Goal: Task Accomplishment & Management: Use online tool/utility

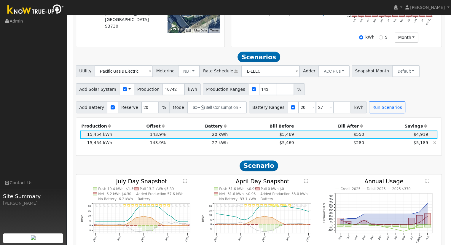
scroll to position [181, 0]
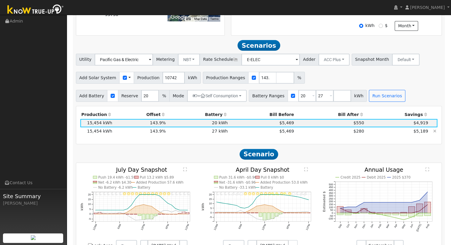
click at [221, 134] on td "27 kWh" at bounding box center [198, 131] width 62 height 8
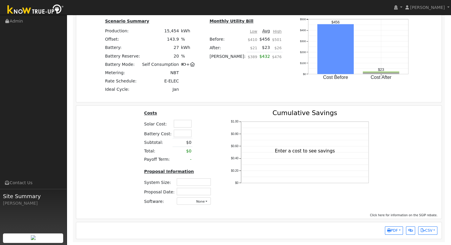
scroll to position [444, 0]
click at [174, 125] on input "text" at bounding box center [183, 123] width 18 height 7
type input "$55,750"
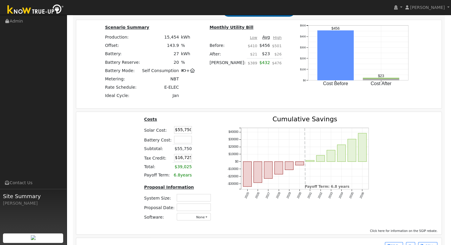
scroll to position [453, 0]
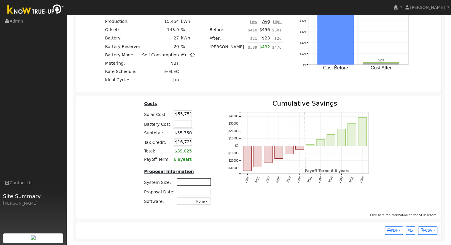
click at [199, 184] on input "text" at bounding box center [194, 181] width 34 height 7
click at [189, 182] on input "text" at bounding box center [194, 181] width 34 height 7
type input "10.75"
click at [190, 193] on input "text" at bounding box center [194, 191] width 34 height 7
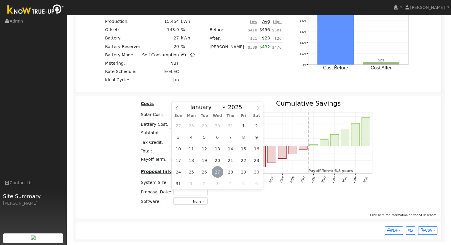
click at [217, 169] on span "27" at bounding box center [218, 172] width 12 height 12
type input "[DATE]"
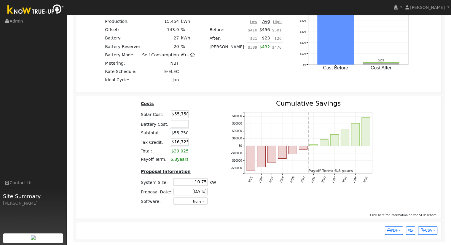
click at [352, 204] on div "2025 2026 2027 2028 2029 2030 2031 2032 2033 2034 2035 2036 -$30000 -$20000 -$1…" at bounding box center [303, 155] width 161 height 110
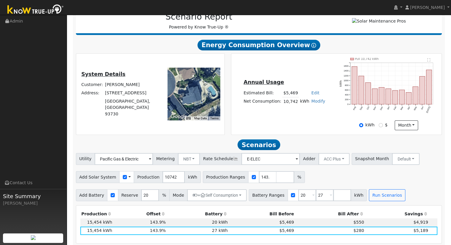
scroll to position [208, 0]
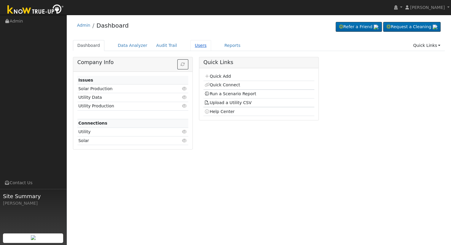
click at [193, 44] on link "Users" at bounding box center [200, 45] width 21 height 11
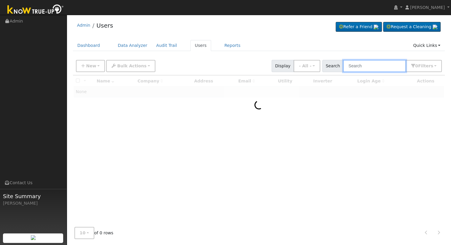
click at [357, 66] on input "text" at bounding box center [374, 66] width 63 height 12
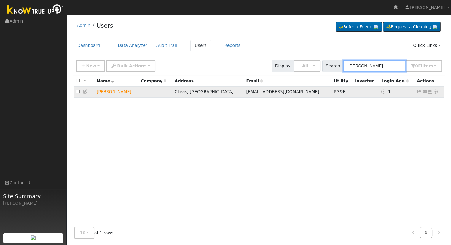
type input "maurice Larson"
click at [434, 92] on icon at bounding box center [435, 92] width 5 height 4
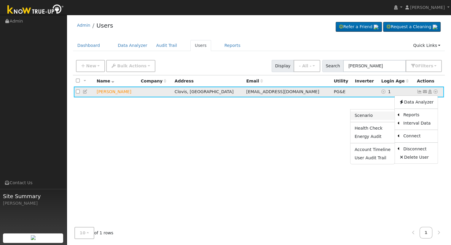
click at [373, 117] on link "Scenario" at bounding box center [372, 115] width 44 height 8
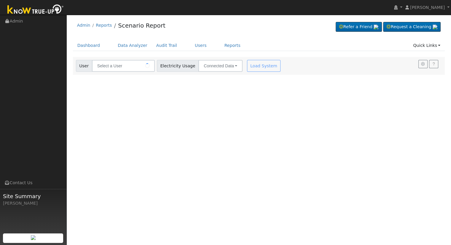
type input "Maurice Larson"
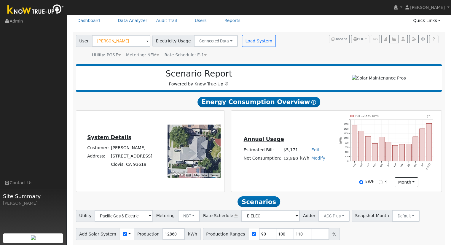
scroll to position [46, 0]
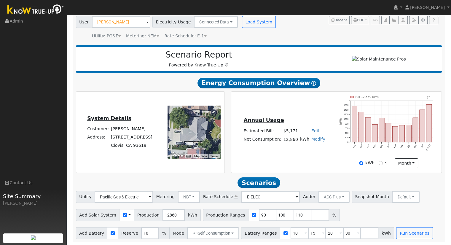
click at [312, 130] on link "Edit" at bounding box center [315, 130] width 8 height 5
type input "5916"
click at [314, 104] on div "Annual Usage Estimated Bill: $5,171 Edit Estimated Bill $ 5916 Annual Net Consu…" at bounding box center [336, 132] width 208 height 72
drag, startPoint x: 320, startPoint y: 178, endPoint x: 316, endPoint y: 157, distance: 20.8
click at [316, 157] on div "Scenario Report Powered by Know True-Up ® Energy Consumption Overview Show Help…" at bounding box center [259, 142] width 372 height 200
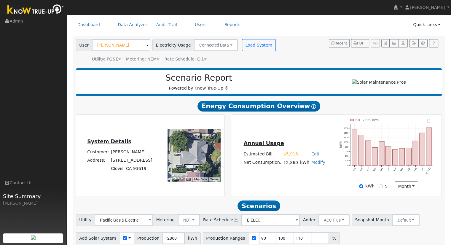
scroll to position [0, 0]
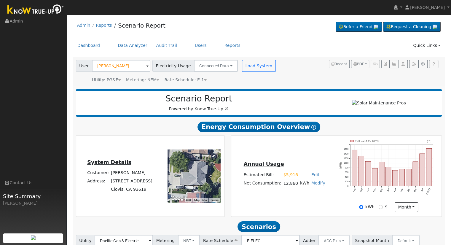
click at [317, 157] on div "Annual Usage Estimated Bill: $5,916 Edit Estimated Bill $ 5916 Annual Net Consu…" at bounding box center [336, 176] width 208 height 72
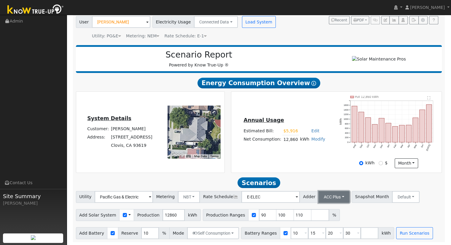
click at [326, 199] on button "ACC Plus" at bounding box center [333, 197] width 31 height 12
click at [314, 181] on h2 "Scenarios Scenario" at bounding box center [259, 182] width 366 height 11
click at [294, 213] on input "110" at bounding box center [303, 215] width 18 height 12
type input "1"
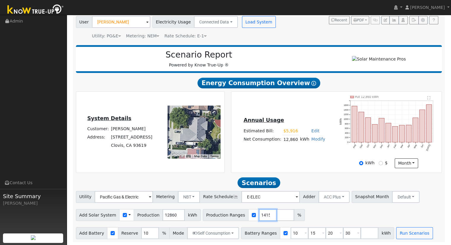
type input "131.158631415"
click at [343, 233] on input "30" at bounding box center [352, 233] width 18 height 12
type input "3"
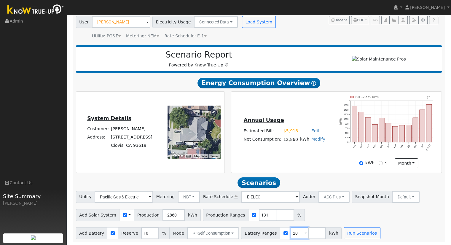
type input "20"
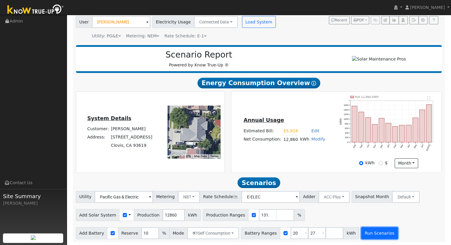
click at [371, 235] on button "Run Scenarios" at bounding box center [379, 233] width 36 height 12
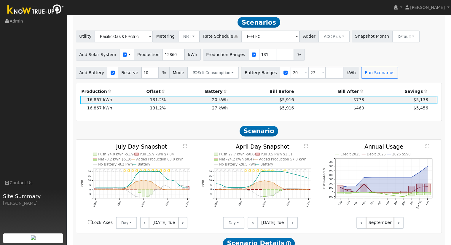
scroll to position [205, 0]
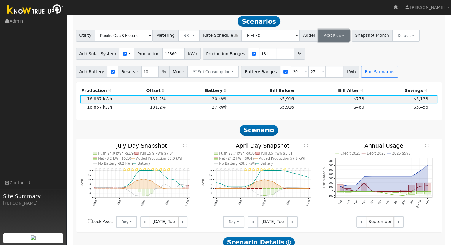
click at [330, 41] on button "ACC Plus" at bounding box center [333, 36] width 31 height 12
click at [329, 66] on link "SB-535" at bounding box center [327, 65] width 41 height 8
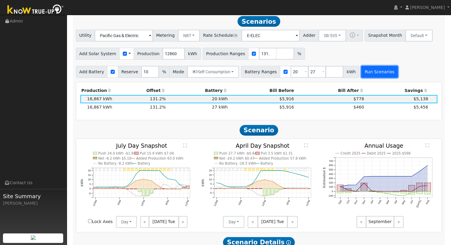
click at [372, 76] on button "Run Scenarios" at bounding box center [379, 72] width 36 height 12
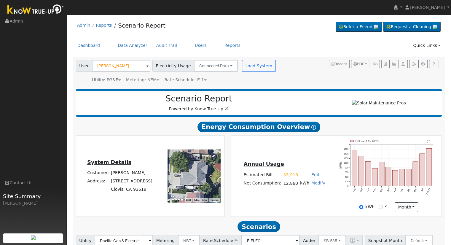
scroll to position [148, 0]
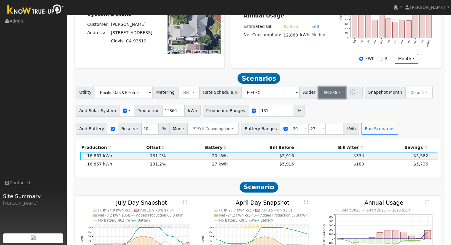
click at [323, 91] on button "SB-535" at bounding box center [332, 93] width 28 height 12
click at [328, 115] on link "ACC Plus" at bounding box center [327, 114] width 41 height 8
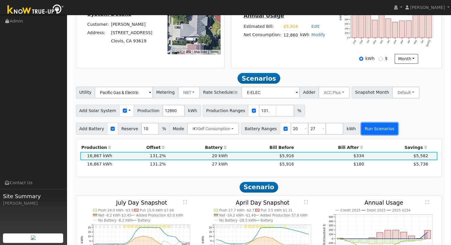
click at [362, 132] on button "Run Scenarios" at bounding box center [379, 129] width 36 height 12
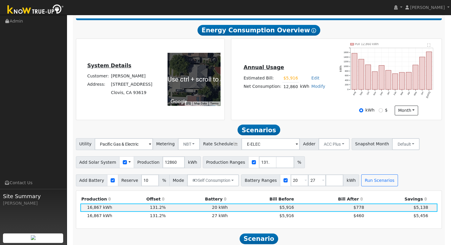
scroll to position [119, 0]
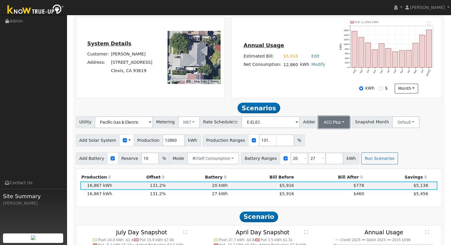
click at [329, 125] on button "ACC Plus" at bounding box center [333, 122] width 31 height 12
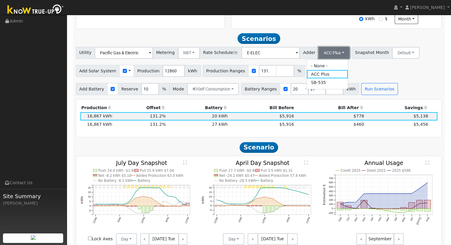
scroll to position [178, 0]
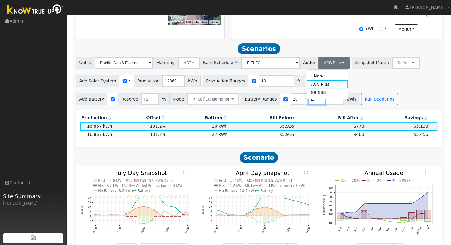
click at [308, 104] on input "27" at bounding box center [317, 99] width 18 height 12
type input "2"
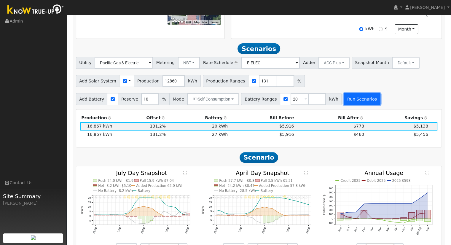
click at [358, 100] on button "Run Scenarios" at bounding box center [362, 99] width 36 height 12
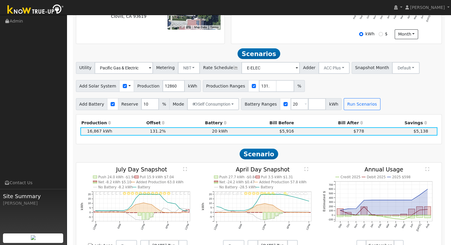
scroll to position [0, 0]
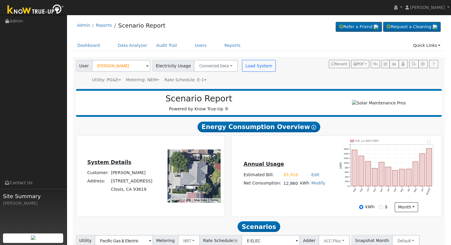
drag, startPoint x: 283, startPoint y: 186, endPoint x: 305, endPoint y: 186, distance: 22.2
click at [305, 186] on tr "Net Consumption: 12,860 kWh Modify Add Consumption Add Electric Vehicle Add Con…" at bounding box center [285, 183] width 84 height 9
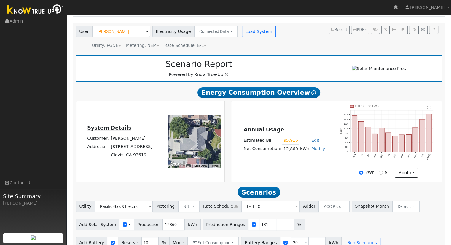
scroll to position [33, 0]
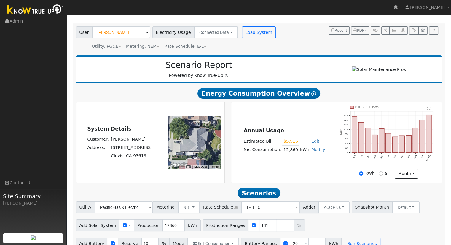
click at [167, 66] on h2 "Scenario Report" at bounding box center [199, 65] width 234 height 10
drag, startPoint x: 169, startPoint y: 66, endPoint x: 227, endPoint y: 67, distance: 58.1
click at [227, 67] on h2 "Scenario Report" at bounding box center [199, 65] width 234 height 10
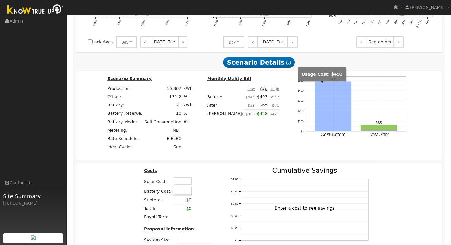
scroll to position [389, 0]
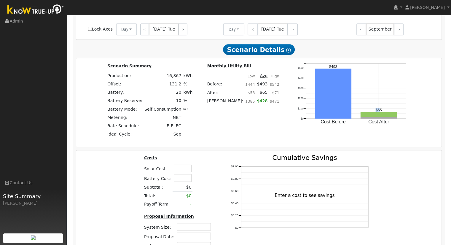
drag, startPoint x: 361, startPoint y: 112, endPoint x: 365, endPoint y: 111, distance: 4.2
click at [376, 111] on text "$65" at bounding box center [379, 110] width 6 height 4
click at [368, 112] on icon "Cost Before Cost After $0 $100 $200 $300 $400 $500 onclick="" onclick="" onclic…" at bounding box center [352, 98] width 119 height 73
drag, startPoint x: 359, startPoint y: 112, endPoint x: 367, endPoint y: 111, distance: 8.0
click at [367, 111] on icon "Cost Before Cost After $0 $100 $200 $300 $400 $500 onclick="" onclick="" onclic…" at bounding box center [352, 98] width 119 height 73
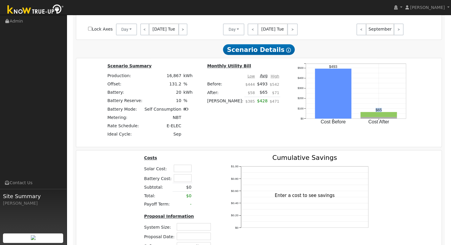
click at [373, 107] on icon "Cost Before Cost After $0 $100 $200 $300 $400 $500 onclick="" onclick="" onclic…" at bounding box center [352, 98] width 119 height 73
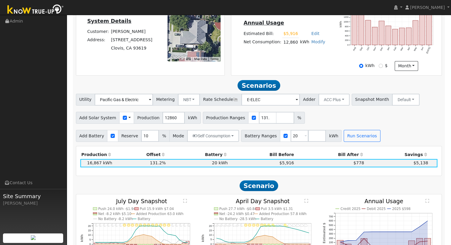
scroll to position [122, 0]
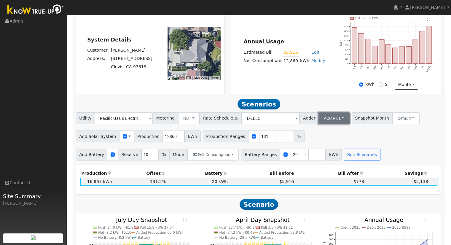
click at [328, 118] on button "ACC Plus" at bounding box center [333, 118] width 31 height 12
click at [321, 152] on link "SB-535" at bounding box center [327, 148] width 41 height 8
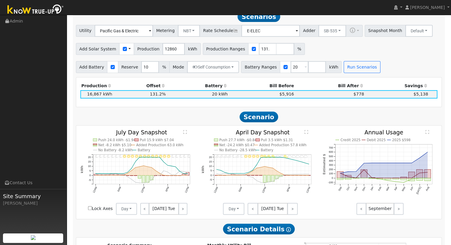
scroll to position [211, 0]
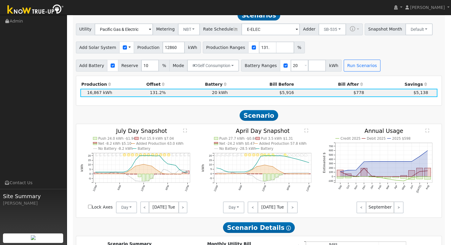
click at [350, 61] on div "Add Battery Reserve 10 % Mode Self Consumption Self Consumption Peak Savings AC…" at bounding box center [259, 65] width 368 height 14
click at [354, 70] on button "Run Scenarios" at bounding box center [362, 66] width 36 height 12
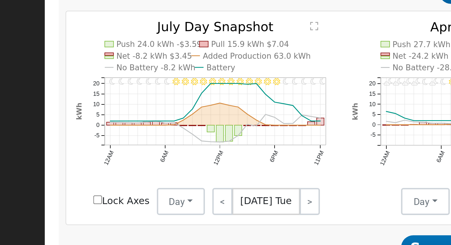
scroll to position [264, 0]
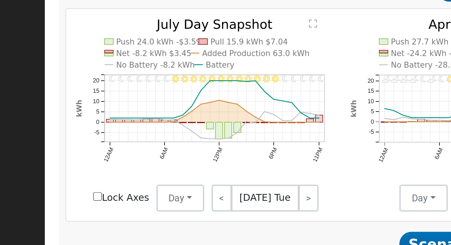
drag, startPoint x: 120, startPoint y: 80, endPoint x: 160, endPoint y: 77, distance: 40.4
click at [160, 77] on div "11PM - Clear 10PM - Clear 9PM - Clear 8PM - Clear 7PM - Clear 6PM - Clear 5PM -…" at bounding box center [259, 117] width 366 height 93
click at [152, 81] on text "July Day Snapshot" at bounding box center [141, 77] width 51 height 7
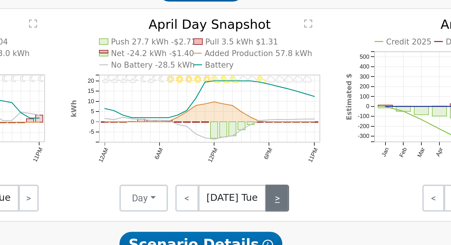
click at [293, 159] on link ">" at bounding box center [292, 154] width 10 height 12
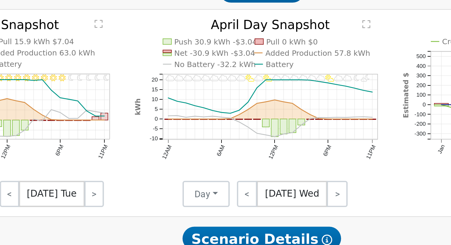
scroll to position [264, 0]
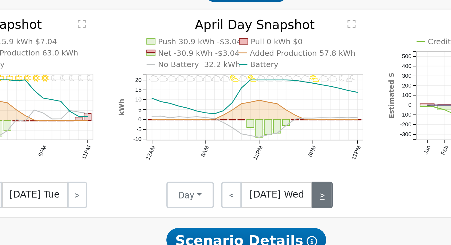
click at [292, 158] on link ">" at bounding box center [292, 154] width 9 height 12
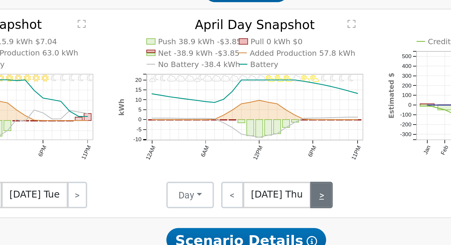
click at [293, 155] on link ">" at bounding box center [293, 154] width 10 height 12
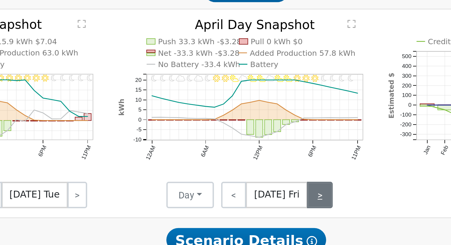
click at [294, 156] on link ">" at bounding box center [292, 154] width 12 height 12
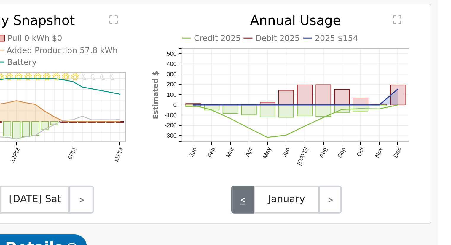
click at [362, 155] on link "<" at bounding box center [361, 154] width 10 height 12
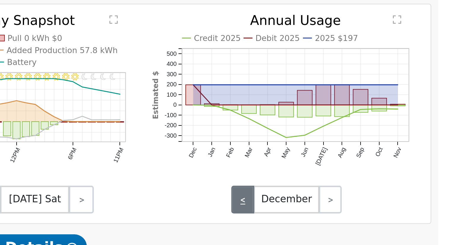
click at [362, 155] on link "<" at bounding box center [361, 154] width 10 height 12
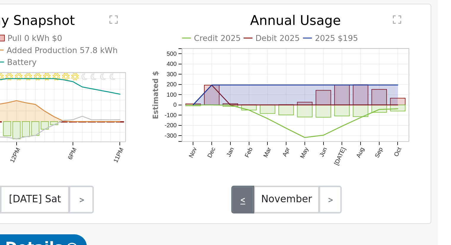
click at [362, 155] on link "<" at bounding box center [361, 154] width 10 height 12
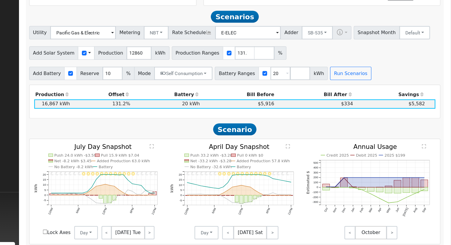
scroll to position [194, 0]
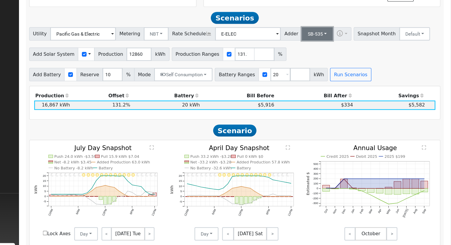
drag, startPoint x: 212, startPoint y: 172, endPoint x: 321, endPoint y: 54, distance: 160.9
click at [322, 49] on button "SB-535" at bounding box center [332, 47] width 28 height 12
click at [324, 71] on link "ACC Plus" at bounding box center [327, 68] width 41 height 8
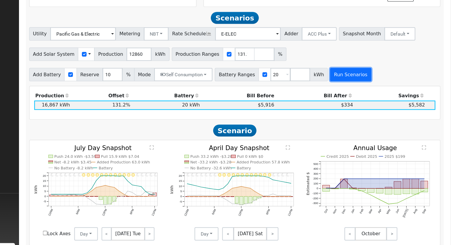
click at [349, 85] on button "Run Scenarios" at bounding box center [362, 83] width 36 height 12
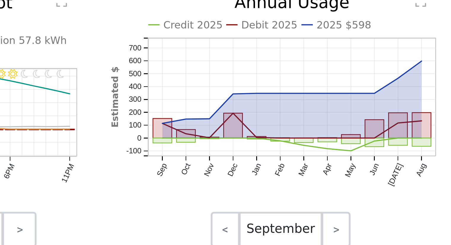
scroll to position [213, 0]
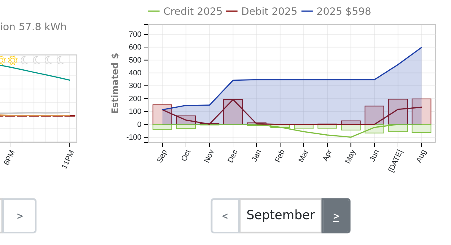
click at [399, 210] on link ">" at bounding box center [399, 206] width 10 height 12
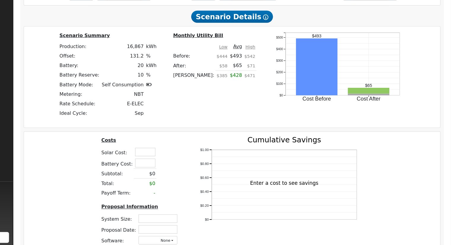
scroll to position [435, 0]
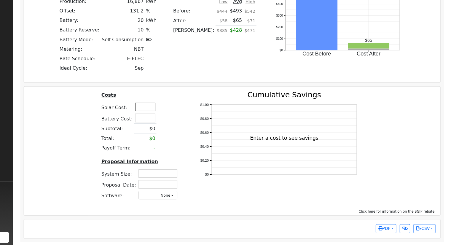
click at [181, 125] on input "text" at bounding box center [183, 123] width 18 height 7
type input "$51,950"
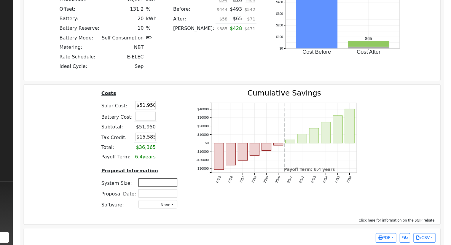
click at [189, 190] on input "text" at bounding box center [194, 189] width 34 height 7
type input "11.61"
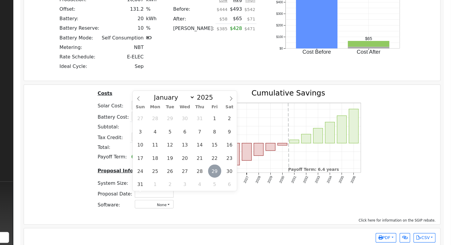
click at [243, 177] on span "29" at bounding box center [244, 180] width 12 height 12
type input "08/29/2025"
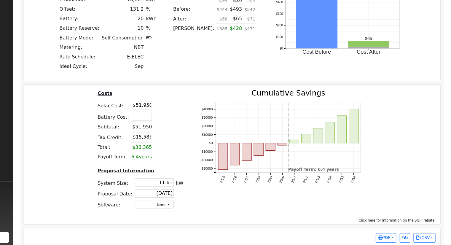
click at [332, 224] on div "Click here for information on the SGIP rebate." at bounding box center [258, 223] width 363 height 4
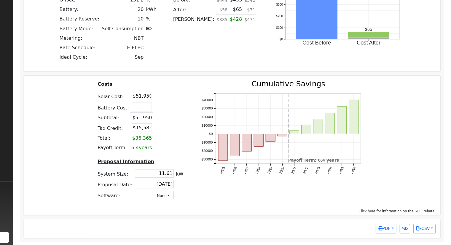
scroll to position [445, 0]
